Goal: Task Accomplishment & Management: Manage account settings

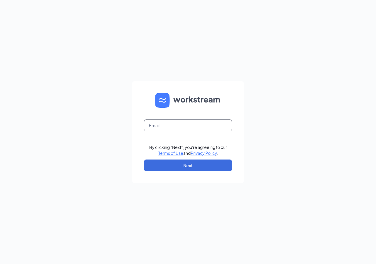
click at [197, 126] on input "text" at bounding box center [188, 125] width 88 height 12
type input "qdoba1981@northwindinv.com"
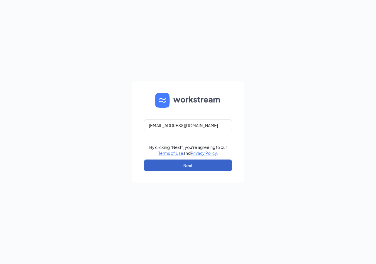
click at [205, 164] on button "Next" at bounding box center [188, 165] width 88 height 12
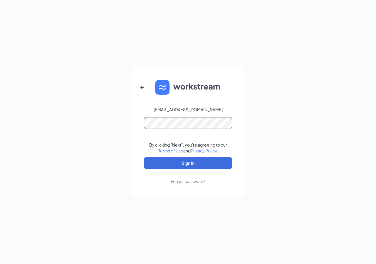
click at [144, 157] on button "Sign In" at bounding box center [188, 163] width 88 height 12
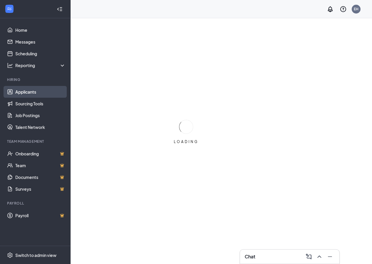
click at [25, 90] on link "Applicants" at bounding box center [40, 92] width 50 height 12
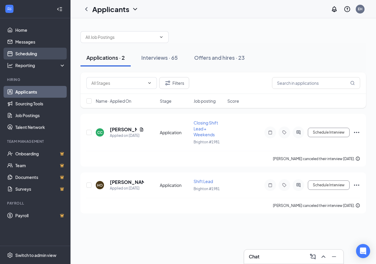
click at [26, 51] on link "Scheduling" at bounding box center [40, 54] width 50 height 12
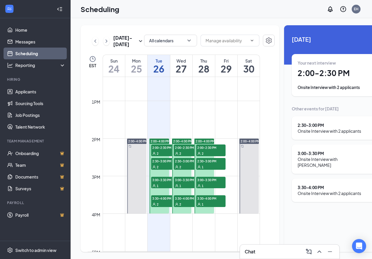
scroll to position [495, 0]
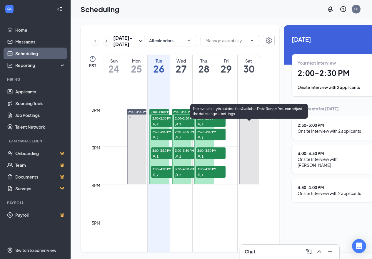
click at [252, 114] on span "2:00-4:00 PM" at bounding box center [249, 112] width 19 height 4
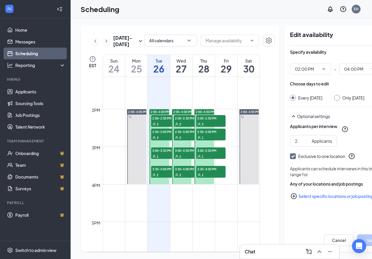
scroll to position [0, 4]
click at [158, 121] on span "2:00-2:30 PM" at bounding box center [165, 118] width 29 height 6
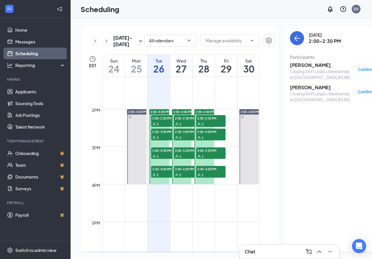
click at [300, 63] on h3 "[PERSON_NAME]" at bounding box center [321, 65] width 62 height 6
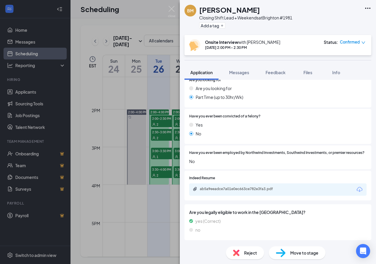
scroll to position [295, 0]
click at [263, 188] on div "ab5a9eeadce7a01e0ec663ce782e3fa3.pdf" at bounding box center [241, 188] width 82 height 5
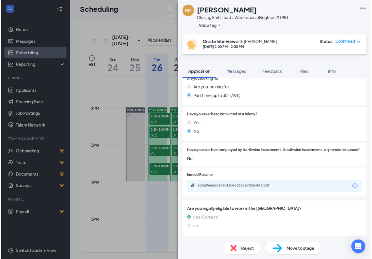
scroll to position [293, 0]
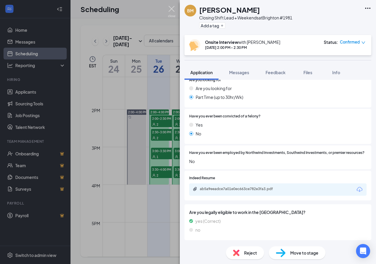
click at [170, 8] on img at bounding box center [171, 11] width 7 height 11
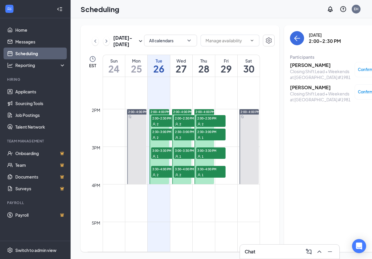
click at [362, 70] on span "Confirmed" at bounding box center [368, 70] width 20 height 6
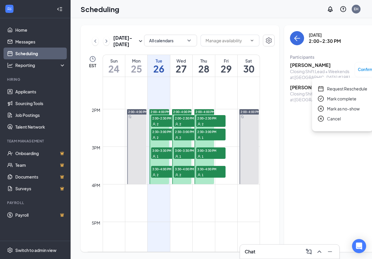
click at [297, 66] on h3 "[PERSON_NAME]" at bounding box center [321, 65] width 62 height 6
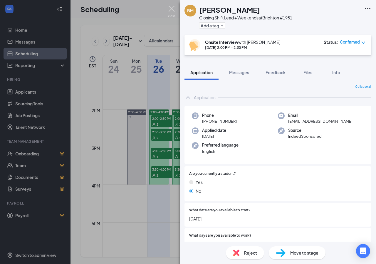
click at [170, 9] on img at bounding box center [171, 11] width 7 height 11
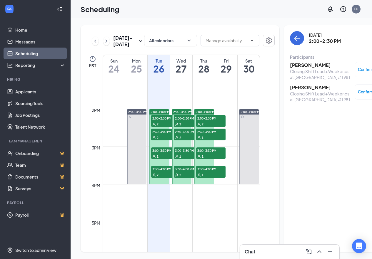
click at [162, 135] on span "2:30-3:00 PM" at bounding box center [165, 132] width 29 height 6
click at [159, 121] on span "2:00-2:30 PM" at bounding box center [165, 118] width 29 height 6
click at [180, 121] on span "2:00-2:30 PM" at bounding box center [188, 118] width 29 height 6
click at [294, 66] on h3 "[PERSON_NAME]" at bounding box center [321, 65] width 62 height 6
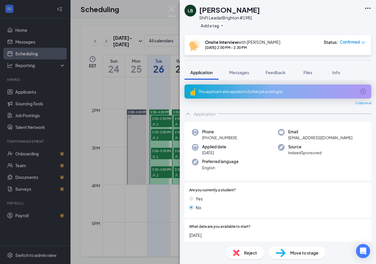
click at [361, 92] on icon "ArrowCircle" at bounding box center [363, 91] width 7 height 7
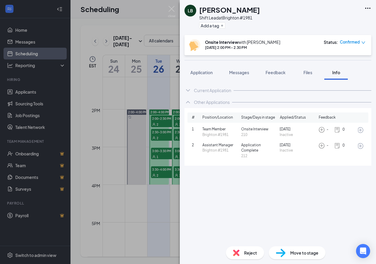
click at [253, 250] on span "Reject" at bounding box center [250, 252] width 13 height 6
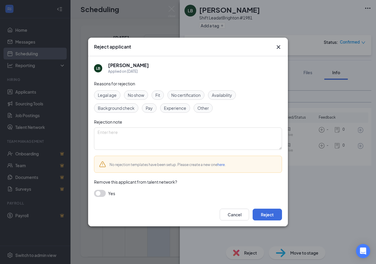
click at [280, 47] on icon "Cross" at bounding box center [278, 47] width 7 height 7
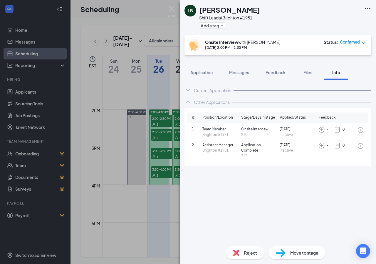
click at [253, 252] on span "Reject" at bounding box center [250, 252] width 13 height 6
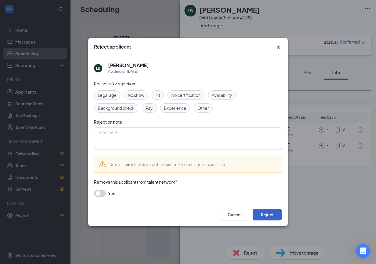
click at [267, 211] on button "Reject" at bounding box center [267, 214] width 29 height 12
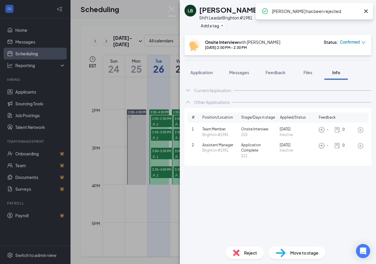
click at [172, 5] on div "LB [PERSON_NAME] Shift Lead at [GEOGRAPHIC_DATA] #1981 Add a tag Onsite Intervi…" at bounding box center [188, 132] width 376 height 264
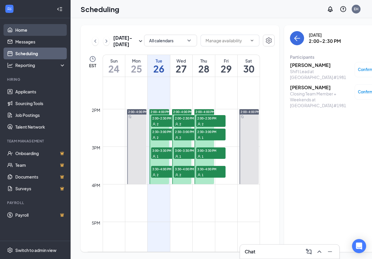
click at [17, 31] on link "Home" at bounding box center [40, 30] width 50 height 12
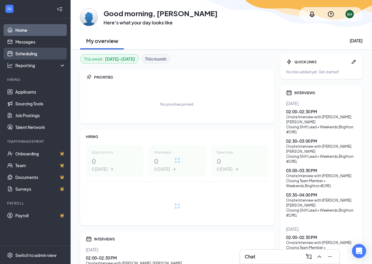
click at [31, 50] on link "Scheduling" at bounding box center [40, 54] width 50 height 12
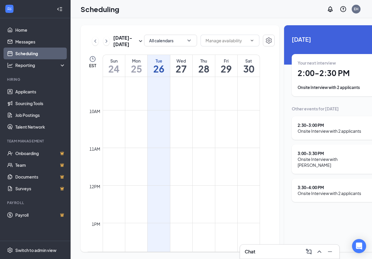
scroll to position [436, 0]
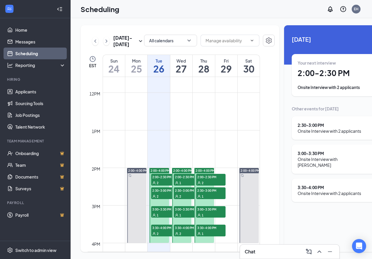
click at [186, 180] on span "2:00-2:30 PM" at bounding box center [188, 177] width 29 height 6
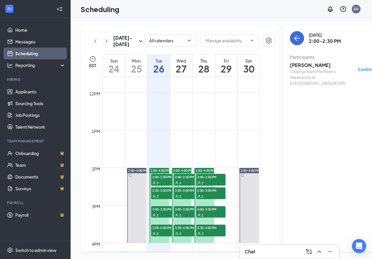
click at [160, 180] on span "2:00-2:30 PM" at bounding box center [165, 177] width 29 height 6
click at [306, 87] on h3 "[PERSON_NAME]" at bounding box center [321, 87] width 62 height 6
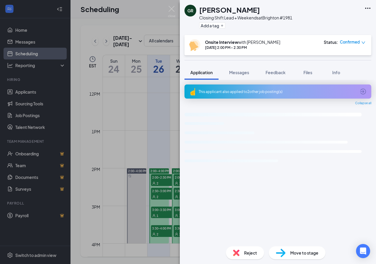
click at [365, 91] on icon "ArrowCircle" at bounding box center [363, 91] width 7 height 7
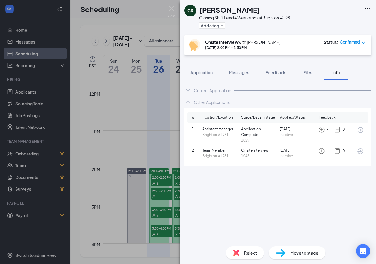
click at [250, 251] on span "Reject" at bounding box center [250, 252] width 13 height 6
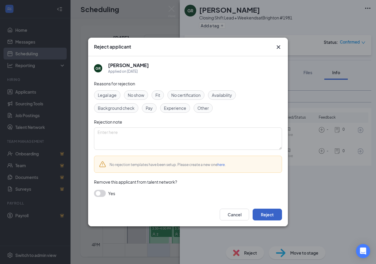
click at [268, 213] on button "Reject" at bounding box center [267, 214] width 29 height 12
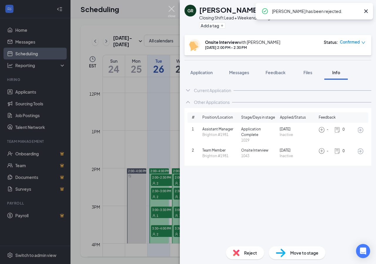
click at [172, 10] on img at bounding box center [171, 11] width 7 height 11
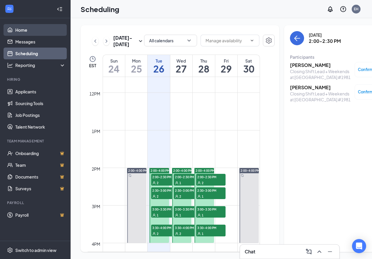
click at [25, 29] on link "Home" at bounding box center [40, 30] width 50 height 12
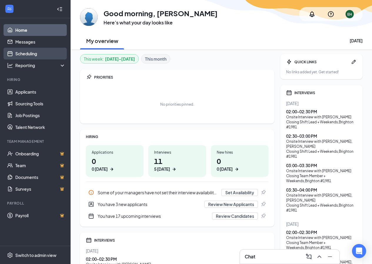
click at [33, 55] on link "Scheduling" at bounding box center [40, 54] width 50 height 12
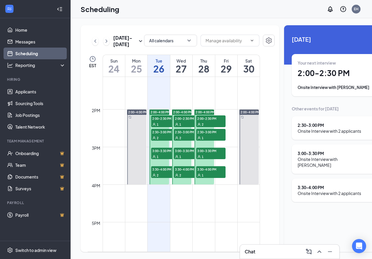
scroll to position [495, 0]
click at [164, 121] on span "2:00-2:30 PM" at bounding box center [165, 118] width 29 height 6
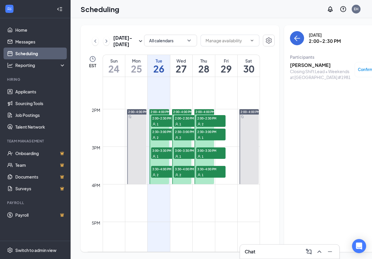
click at [162, 135] on span "2:30-3:00 PM" at bounding box center [165, 132] width 29 height 6
click at [162, 121] on span "2:00-2:30 PM" at bounding box center [165, 118] width 29 height 6
click at [163, 135] on span "2:30-3:00 PM" at bounding box center [165, 132] width 29 height 6
click at [159, 121] on span "2:00-2:30 PM" at bounding box center [165, 118] width 29 height 6
click at [158, 135] on span "2:30-3:00 PM" at bounding box center [165, 132] width 29 height 6
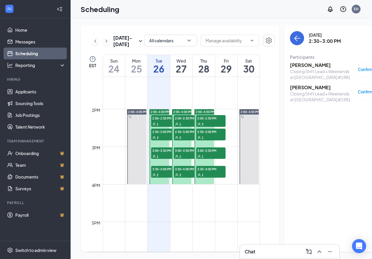
click at [165, 153] on span "3:00-3:30 PM" at bounding box center [165, 151] width 29 height 6
click at [160, 172] on span "3:30-4:00 PM" at bounding box center [165, 169] width 29 height 6
click at [187, 121] on span "2:00-2:30 PM" at bounding box center [188, 118] width 29 height 6
click at [183, 135] on span "2:30-3:00 PM" at bounding box center [188, 132] width 29 height 6
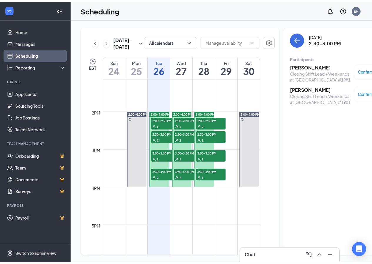
scroll to position [465, 0]
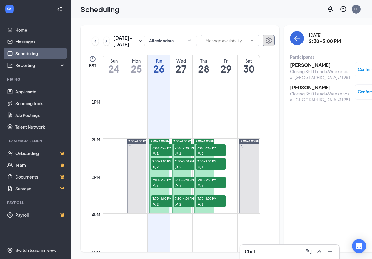
click at [265, 38] on icon "Settings" at bounding box center [268, 40] width 7 height 7
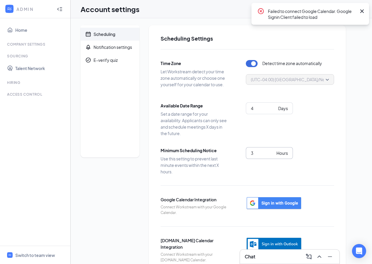
click at [270, 154] on input "3" at bounding box center [262, 153] width 23 height 6
type input "2"
click at [271, 154] on input "2" at bounding box center [262, 153] width 23 height 6
click at [301, 132] on div "Available Date Range Set a date range for your availability. Applicants can onl…" at bounding box center [246, 119] width 173 height 34
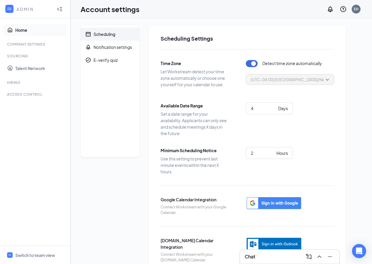
click at [23, 28] on link "Home" at bounding box center [40, 30] width 50 height 12
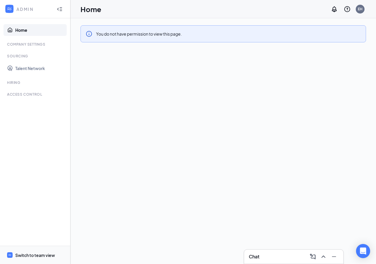
click at [36, 254] on div "Switch to team view" at bounding box center [35, 255] width 40 height 6
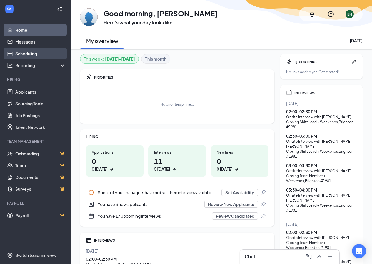
click at [30, 55] on link "Scheduling" at bounding box center [40, 54] width 50 height 12
